Goal: Information Seeking & Learning: Learn about a topic

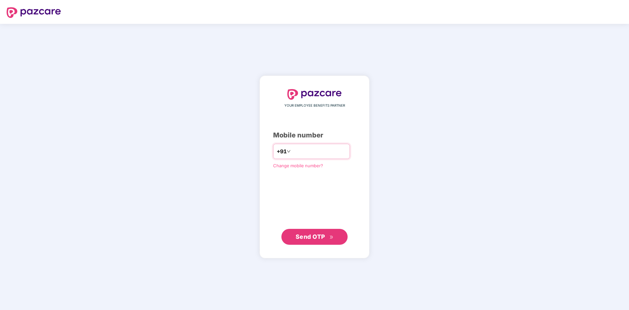
type input "**********"
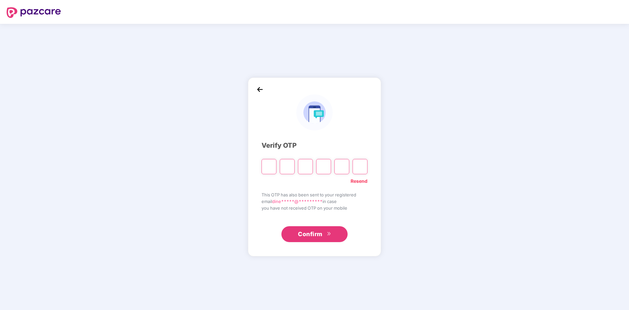
type input "*"
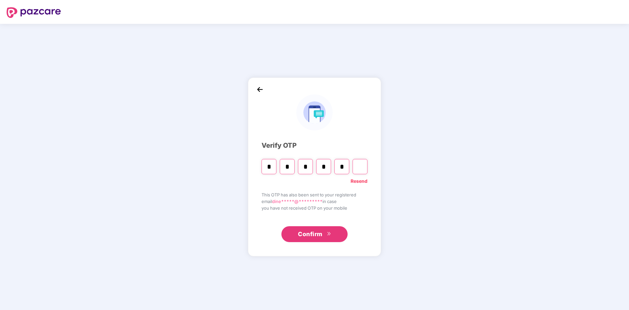
type input "*"
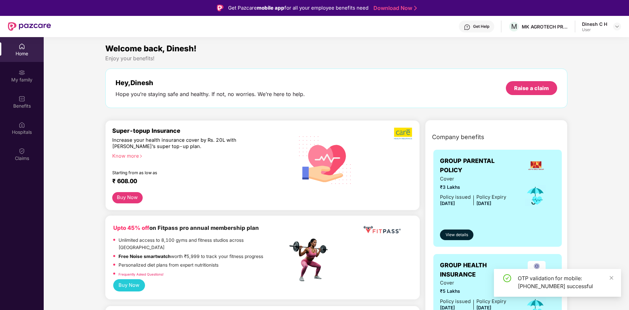
click at [608, 277] on div "OTP validation for mobile: [PHONE_NUMBER] successful" at bounding box center [565, 282] width 95 height 16
click at [17, 66] on div "My family" at bounding box center [22, 75] width 44 height 25
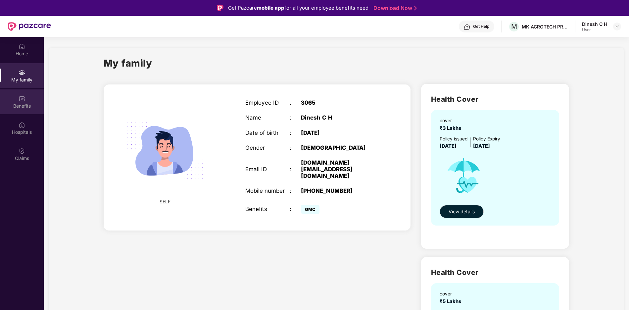
click at [23, 103] on div "Benefits" at bounding box center [22, 106] width 44 height 7
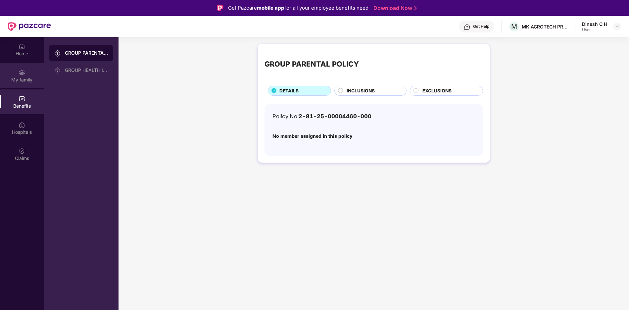
click at [18, 78] on div "My family" at bounding box center [22, 79] width 44 height 7
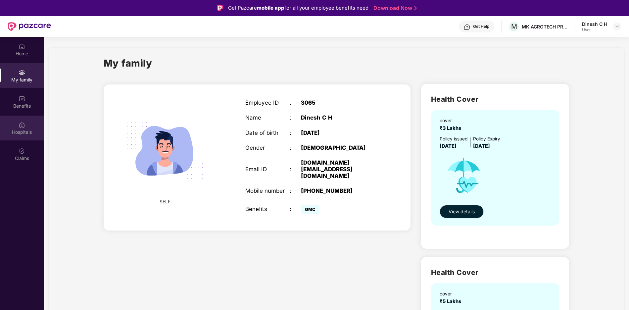
click at [21, 136] on div "Hospitals" at bounding box center [22, 128] width 44 height 25
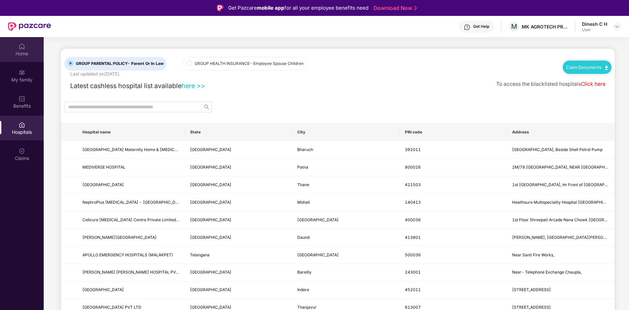
click at [17, 51] on div "Home" at bounding box center [22, 53] width 44 height 7
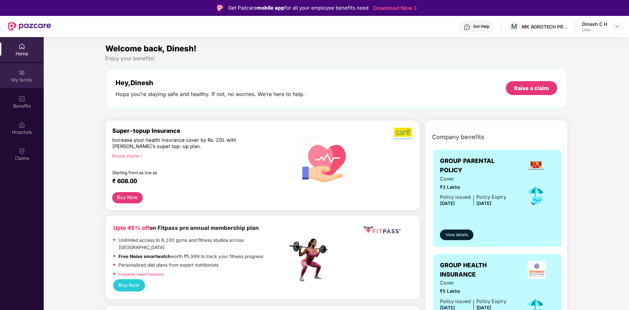
click at [22, 76] on div "My family" at bounding box center [22, 79] width 44 height 7
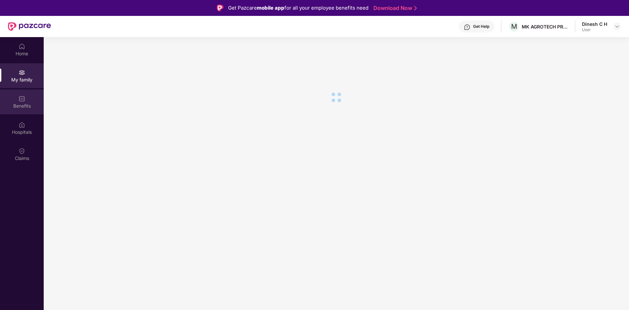
click at [23, 106] on div "Benefits" at bounding box center [22, 106] width 44 height 7
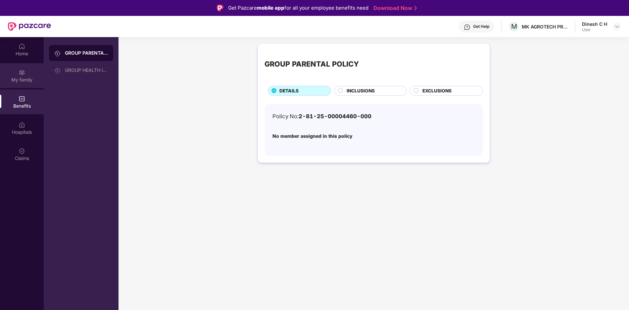
click at [15, 70] on div "My family" at bounding box center [22, 75] width 44 height 25
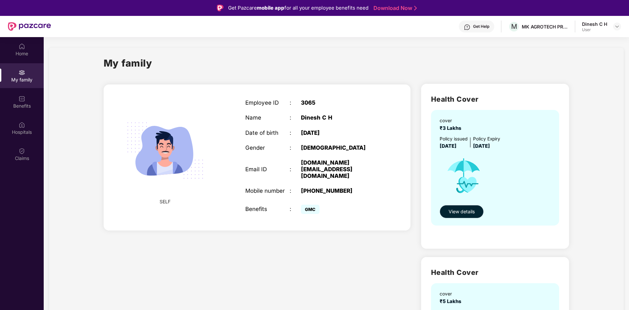
click at [463, 207] on button "View details" at bounding box center [462, 211] width 44 height 13
click at [13, 152] on div "Claims" at bounding box center [22, 154] width 44 height 25
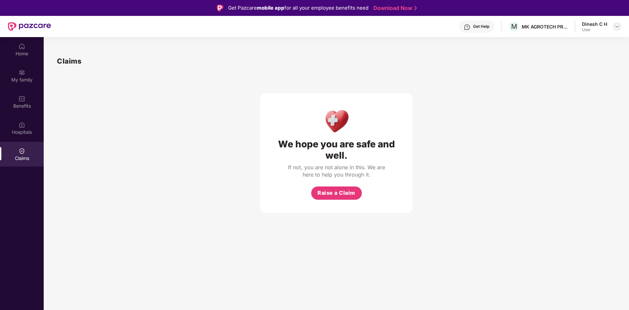
click at [620, 28] on div at bounding box center [617, 27] width 8 height 8
click at [467, 71] on div "We hope you are safe and well. If not, you are not alone in this. We are here t…" at bounding box center [336, 140] width 559 height 146
click at [559, 26] on div "MK AGROTECH PRIVATE LIMITED" at bounding box center [545, 26] width 46 height 6
click at [19, 80] on div "My family" at bounding box center [22, 79] width 44 height 7
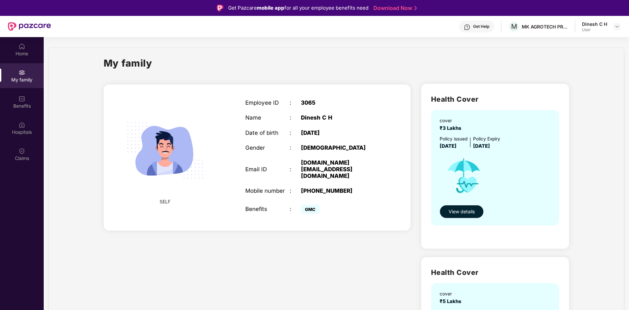
click at [484, 64] on div "My family" at bounding box center [337, 67] width 466 height 23
click at [305, 120] on div "Dinesh C H" at bounding box center [340, 117] width 78 height 7
drag, startPoint x: 305, startPoint y: 113, endPoint x: 304, endPoint y: 109, distance: 4.0
click at [304, 109] on div "Employee ID : 3065 Name : [PERSON_NAME] Date of birth : [DEMOGRAPHIC_DATA] Gend…" at bounding box center [312, 157] width 147 height 133
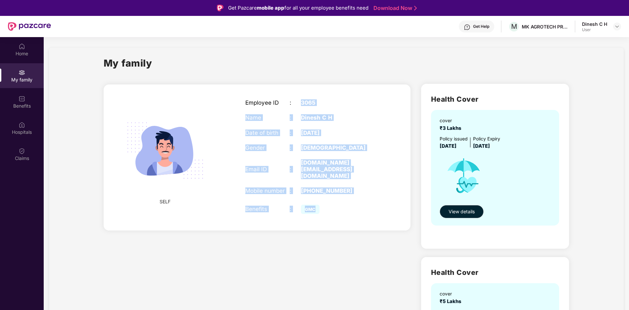
drag, startPoint x: 302, startPoint y: 102, endPoint x: 353, endPoint y: 203, distance: 113.4
click at [352, 202] on div "Employee ID : 3065 Name : [PERSON_NAME] Date of birth : [DEMOGRAPHIC_DATA] Gend…" at bounding box center [312, 157] width 147 height 133
click at [344, 217] on div "SELF Employee ID : 3065 Name : [PERSON_NAME] Date of birth : [DEMOGRAPHIC_DATA]…" at bounding box center [257, 157] width 307 height 146
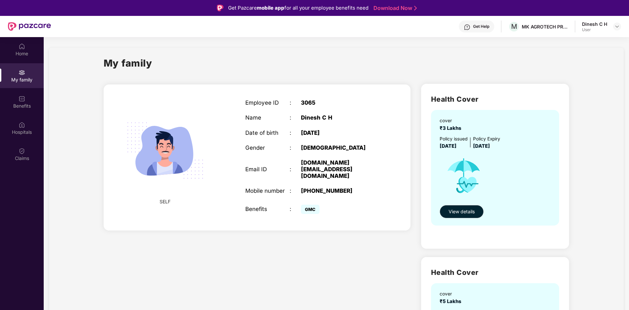
scroll to position [102, 0]
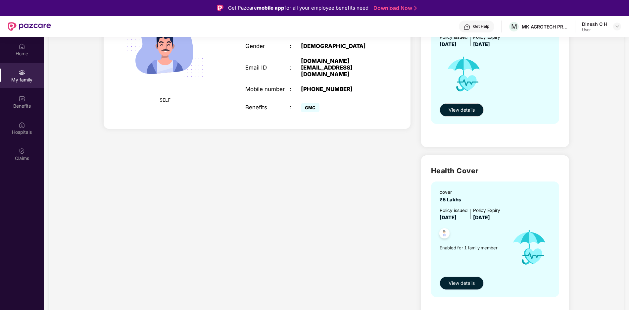
click at [456, 285] on span "View details" at bounding box center [461, 282] width 26 height 7
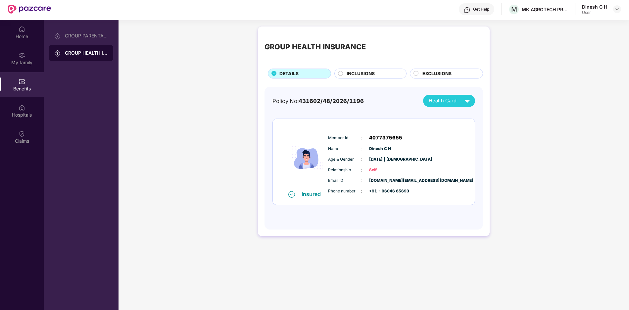
scroll to position [0, 0]
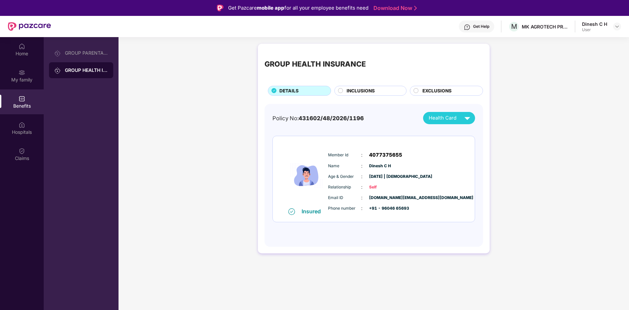
click at [338, 89] on circle at bounding box center [340, 90] width 5 height 5
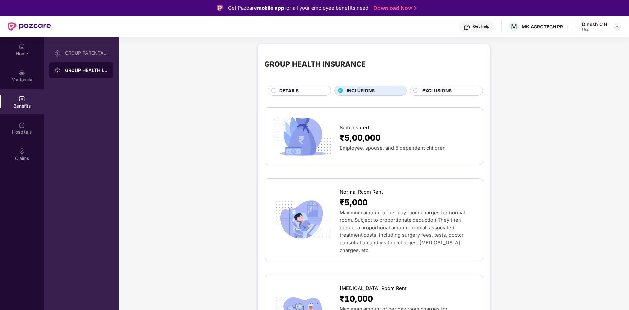
click at [416, 92] on circle at bounding box center [416, 90] width 5 height 5
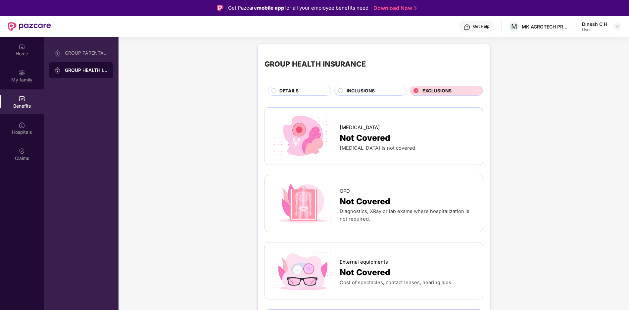
click at [339, 88] on icon at bounding box center [340, 90] width 5 height 5
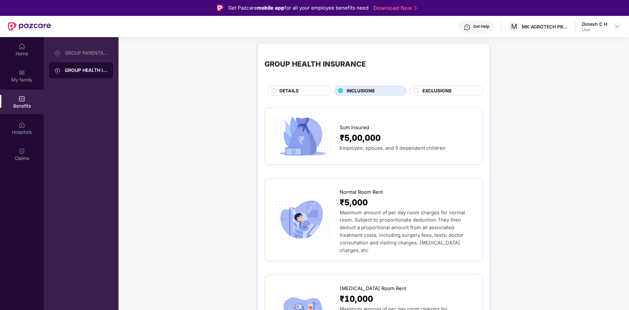
click at [273, 88] on circle at bounding box center [274, 90] width 5 height 5
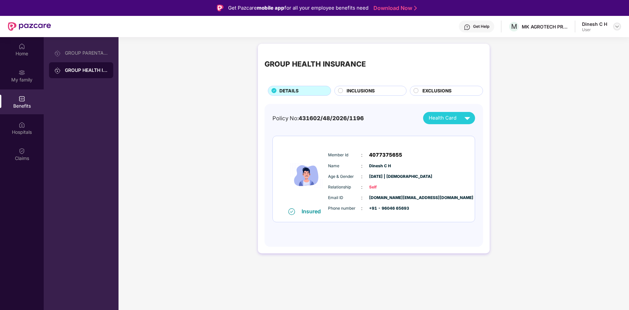
click at [620, 26] on div at bounding box center [617, 27] width 8 height 8
click at [620, 27] on div at bounding box center [617, 27] width 8 height 8
click at [619, 27] on img at bounding box center [616, 26] width 5 height 5
click at [195, 91] on div "GROUP HEALTH INSURANCE DETAILS INCLUSIONS EXCLUSIONS Policy No: 431602/48/2026/…" at bounding box center [373, 151] width 510 height 223
click at [90, 56] on div "GROUP PARENTAL POLICY" at bounding box center [81, 53] width 64 height 16
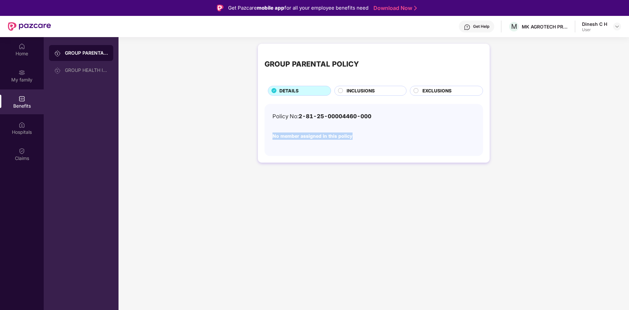
drag, startPoint x: 270, startPoint y: 137, endPoint x: 443, endPoint y: 138, distance: 172.4
click at [443, 138] on div "Policy No: 2-81-25-00004460-000 No member assigned in this policy" at bounding box center [373, 130] width 218 height 52
click at [360, 170] on div "GROUP PARENTAL POLICY DETAILS INCLUSIONS EXCLUSIONS Policy No: 2-81-25-00004460…" at bounding box center [373, 106] width 510 height 132
click at [417, 92] on circle at bounding box center [416, 90] width 5 height 5
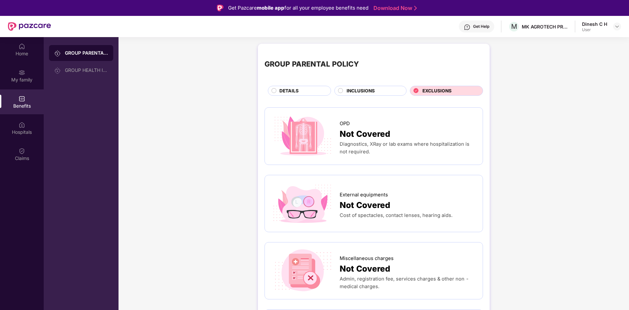
click at [339, 92] on circle at bounding box center [340, 90] width 5 height 5
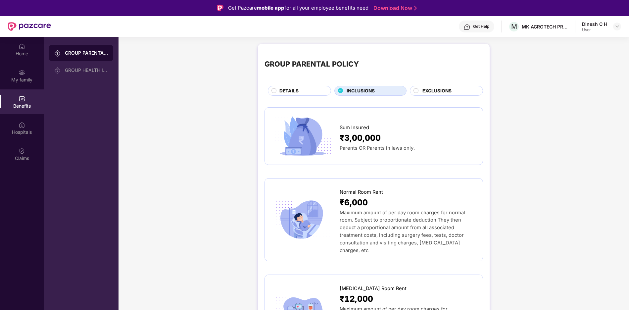
click at [274, 90] on circle at bounding box center [274, 90] width 5 height 5
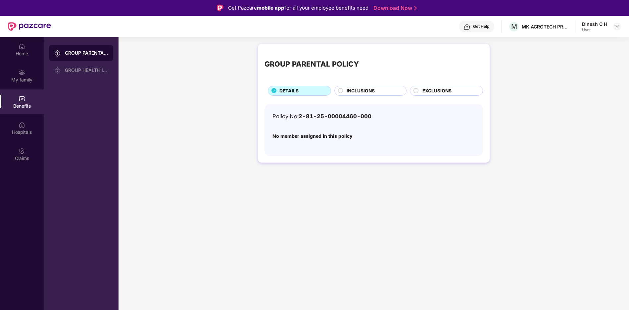
click at [333, 90] on div "INCLUSIONS" at bounding box center [368, 91] width 75 height 10
